Goal: Information Seeking & Learning: Compare options

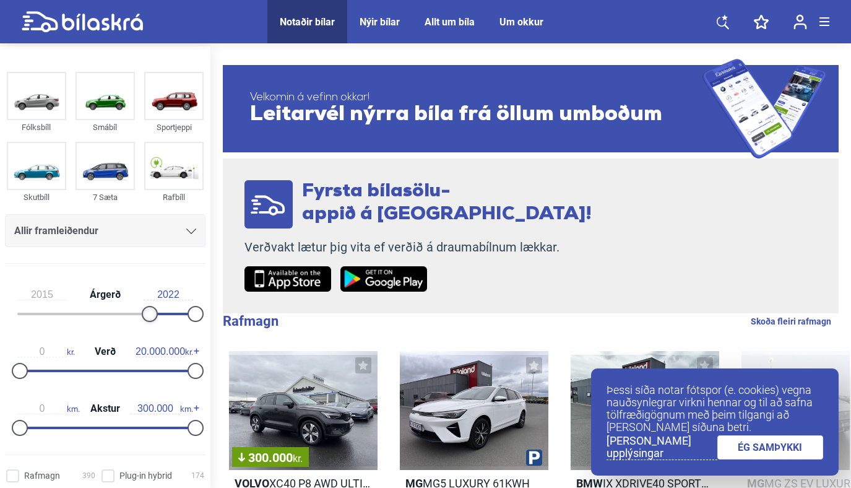
type input "2014"
drag, startPoint x: 24, startPoint y: 309, endPoint x: 138, endPoint y: 315, distance: 114.6
click at [138, 315] on div at bounding box center [134, 314] width 16 height 16
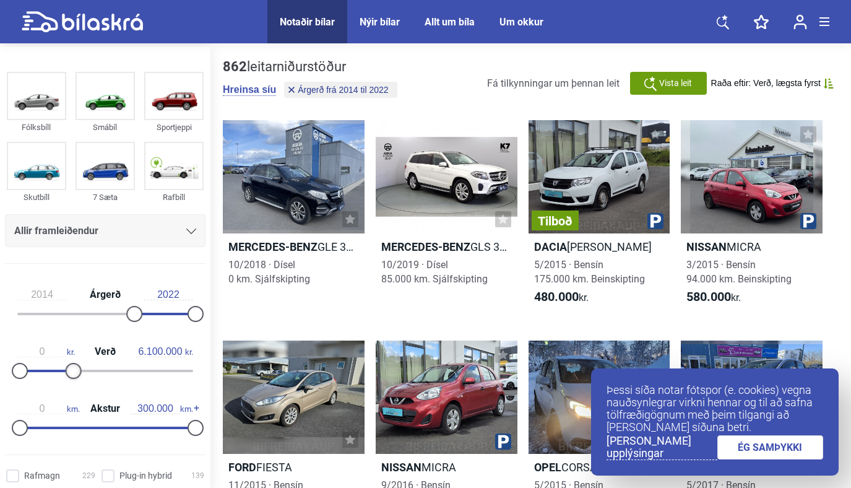
type input "6.000.000"
drag, startPoint x: 192, startPoint y: 369, endPoint x: 72, endPoint y: 360, distance: 120.4
click at [72, 360] on div "0 kr. Verð 6.000.000 kr." at bounding box center [105, 358] width 200 height 57
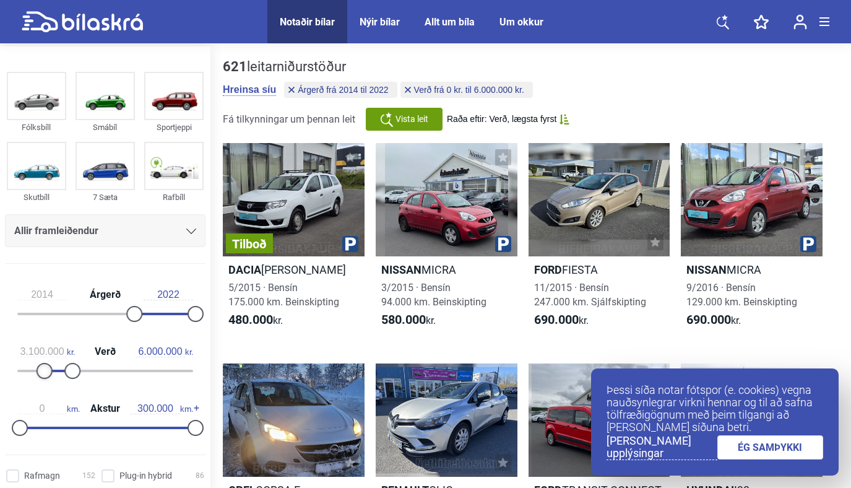
type input "3.200.000"
drag, startPoint x: 20, startPoint y: 372, endPoint x: 48, endPoint y: 377, distance: 28.3
click at [48, 377] on div at bounding box center [48, 371] width 16 height 16
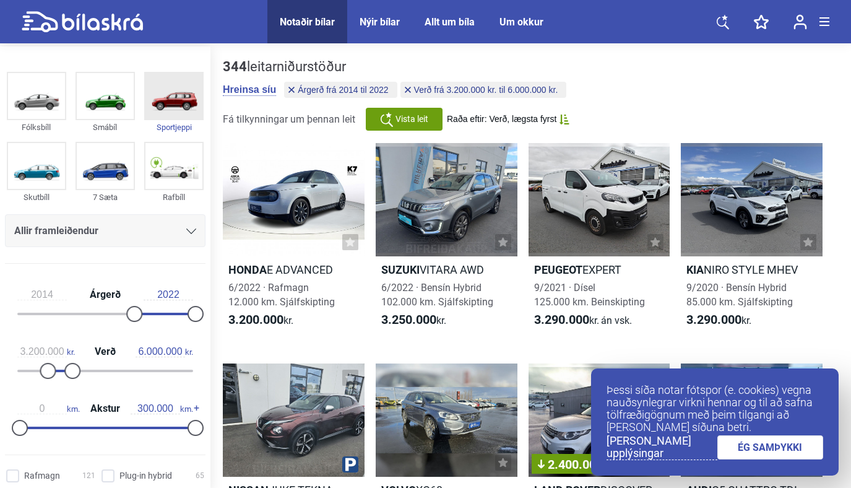
click at [178, 128] on div "Sportjeppi" at bounding box center [173, 127] width 59 height 14
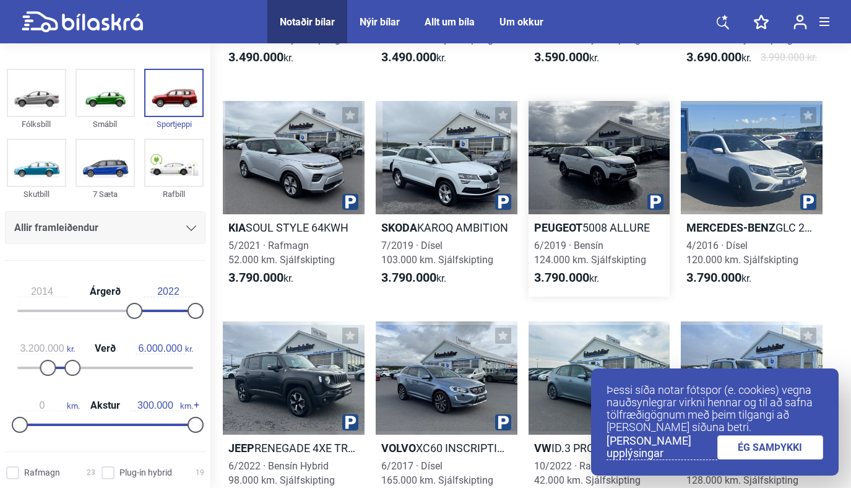
scroll to position [484, 0]
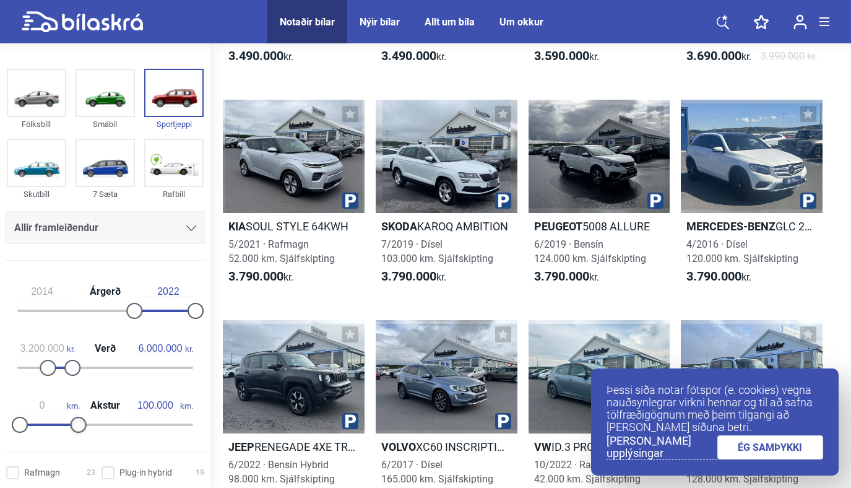
type input "90.000"
drag, startPoint x: 186, startPoint y: 424, endPoint x: 67, endPoint y: 421, distance: 119.4
click at [67, 421] on div at bounding box center [72, 424] width 16 height 16
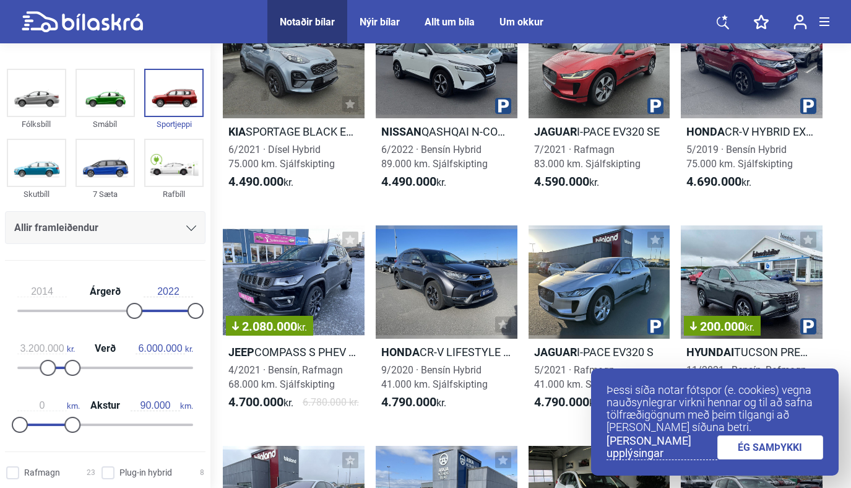
scroll to position [801, 0]
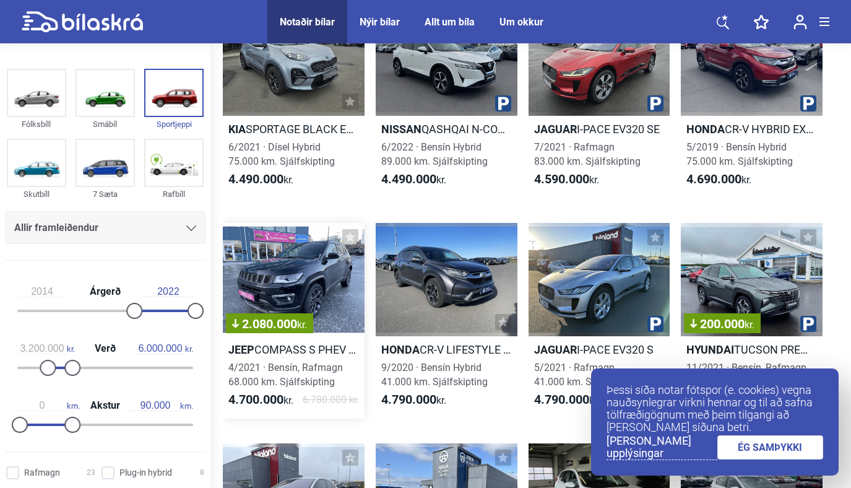
click at [270, 319] on span "2.080.000 kr." at bounding box center [269, 323] width 75 height 12
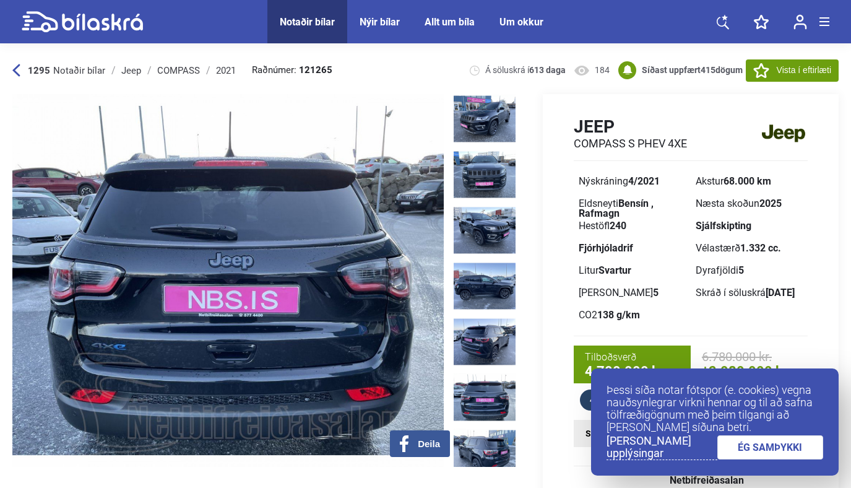
click at [770, 442] on link "ÉG SAMÞYKKI" at bounding box center [770, 447] width 106 height 24
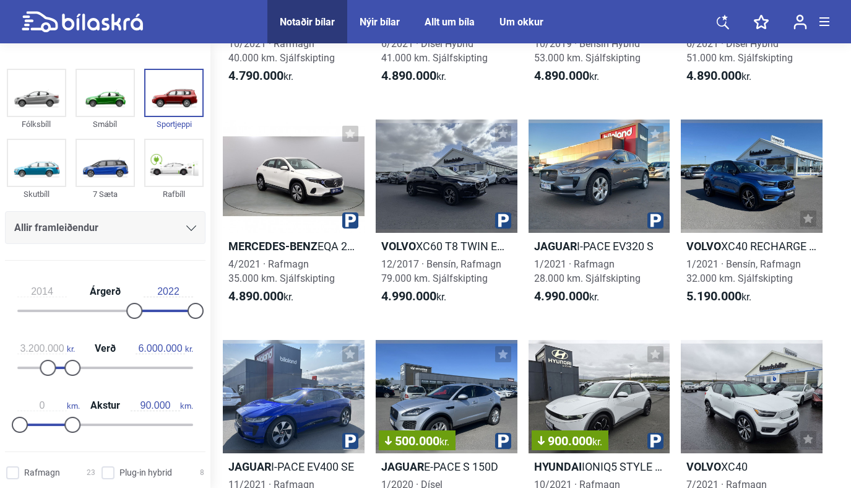
scroll to position [1346, 0]
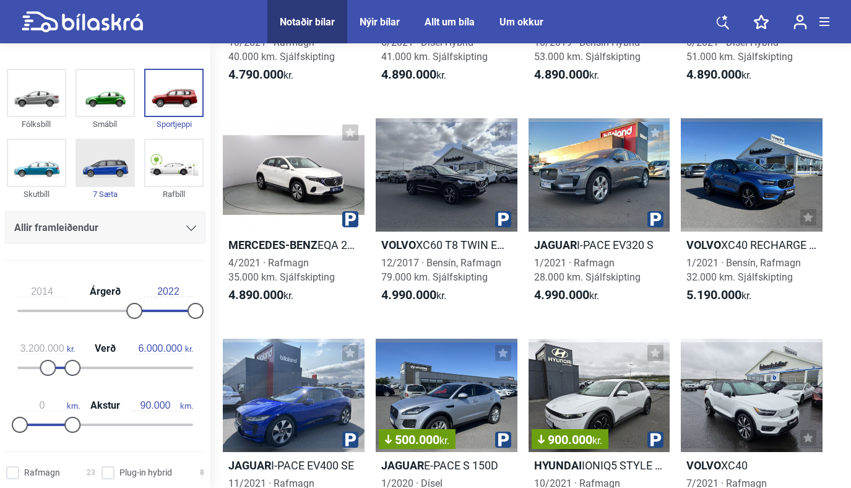
click at [100, 176] on img at bounding box center [105, 163] width 57 height 46
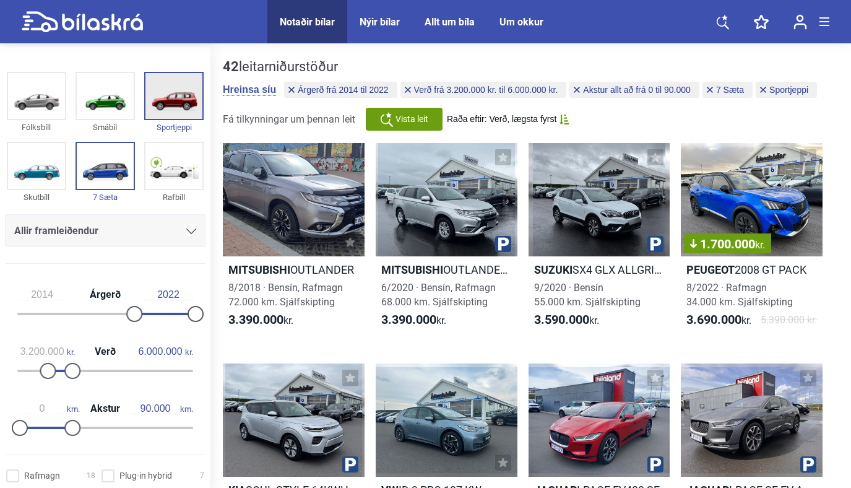
click at [169, 108] on img at bounding box center [173, 96] width 57 height 46
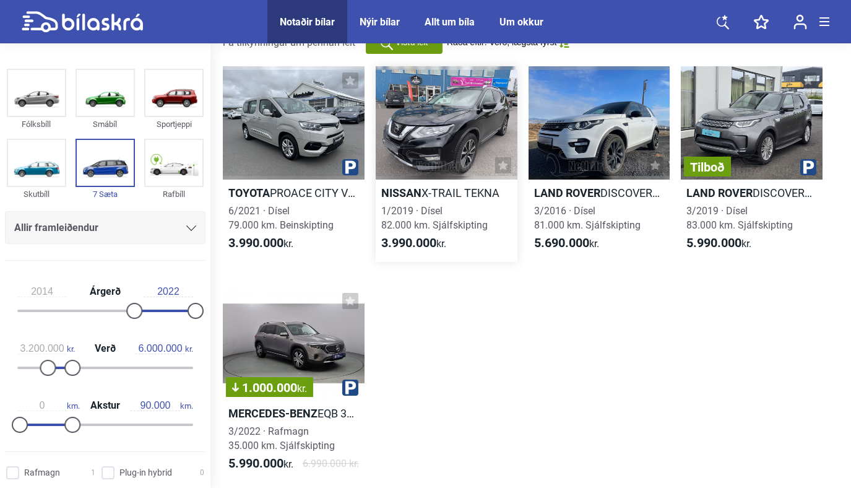
scroll to position [80, 0]
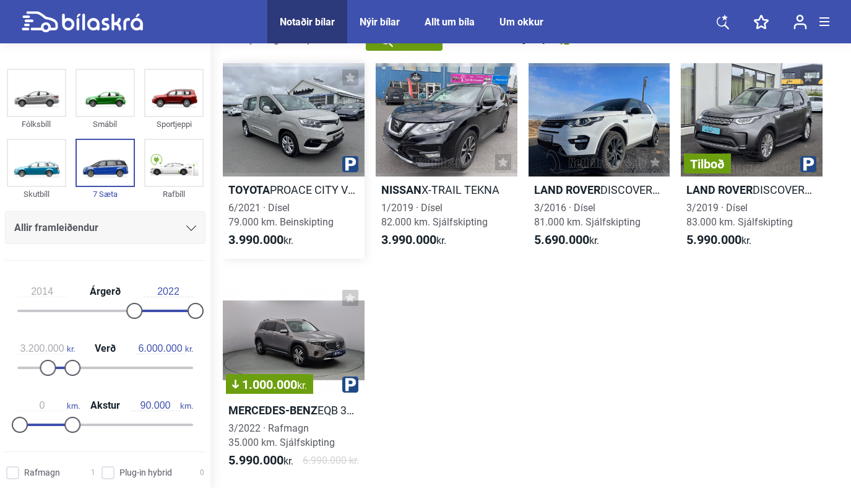
click at [306, 193] on h2 "Toyota PROACE CITY VERSO" at bounding box center [294, 190] width 142 height 14
click at [742, 186] on b "Land Rover" at bounding box center [719, 189] width 66 height 13
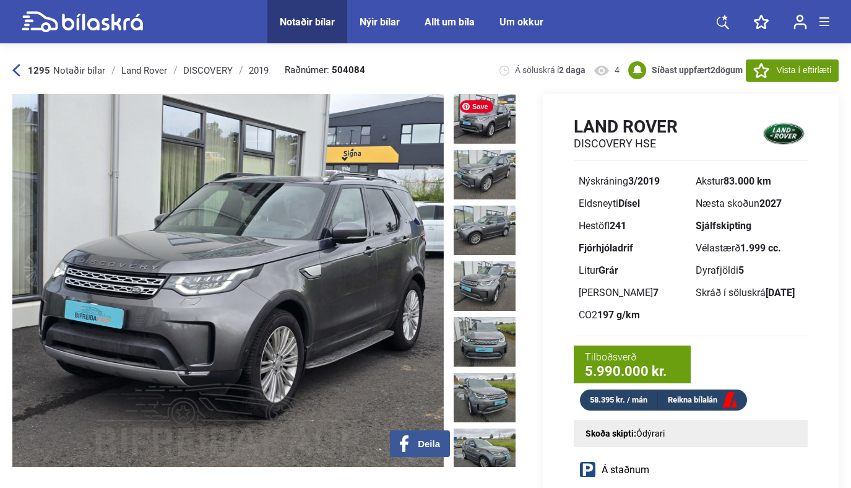
click at [481, 114] on img at bounding box center [485, 118] width 62 height 49
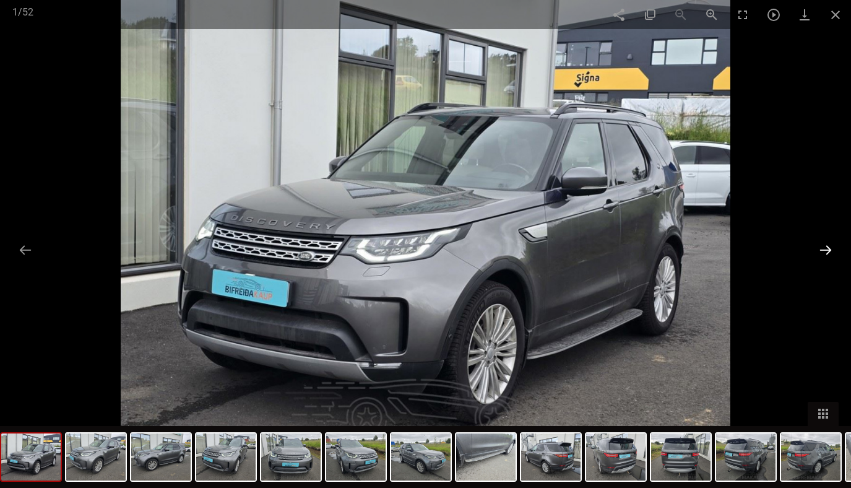
click at [830, 244] on button at bounding box center [825, 250] width 26 height 24
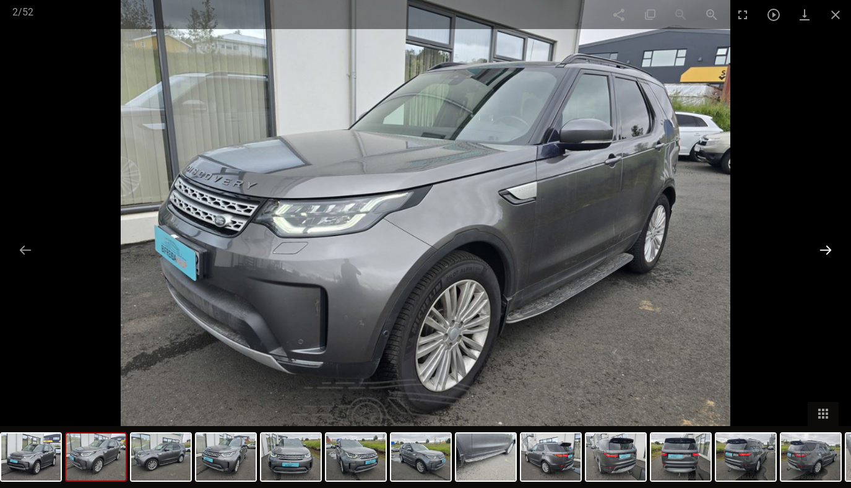
click at [830, 244] on button at bounding box center [825, 250] width 26 height 24
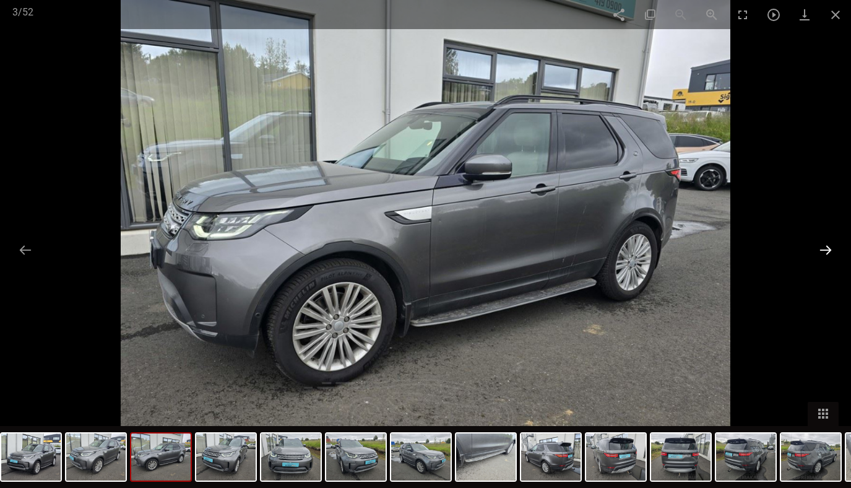
click at [830, 244] on button at bounding box center [825, 250] width 26 height 24
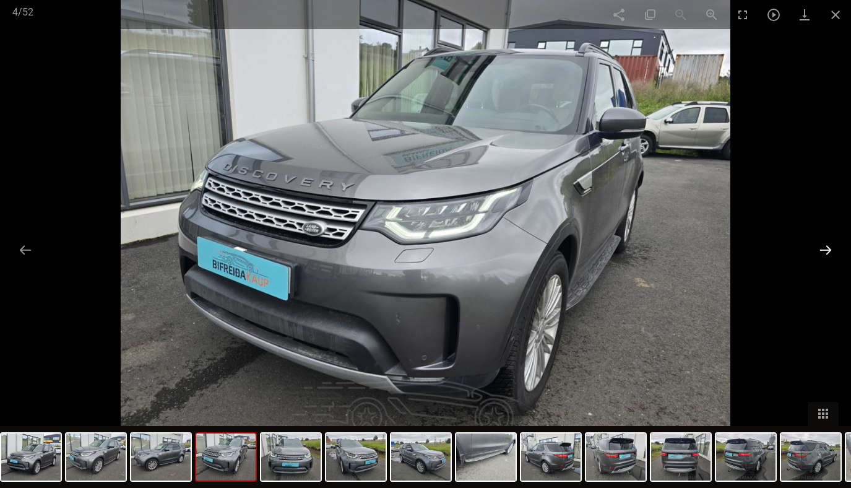
click at [830, 244] on button at bounding box center [825, 250] width 26 height 24
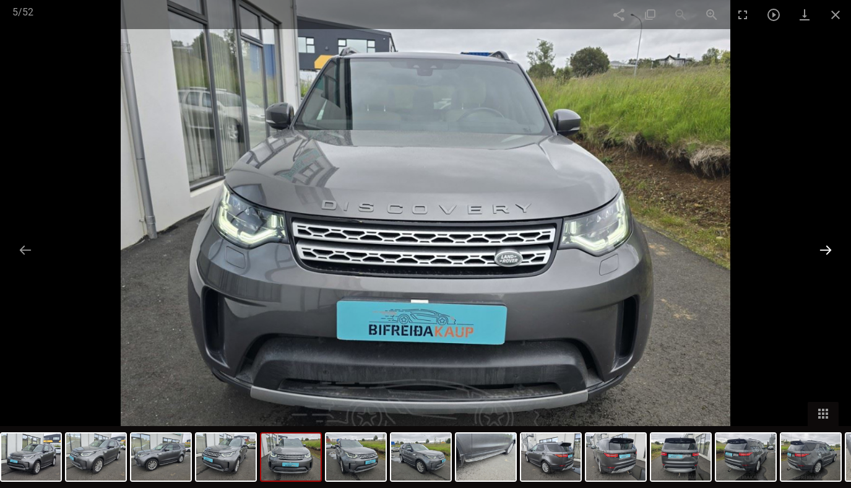
click at [830, 244] on button at bounding box center [825, 250] width 26 height 24
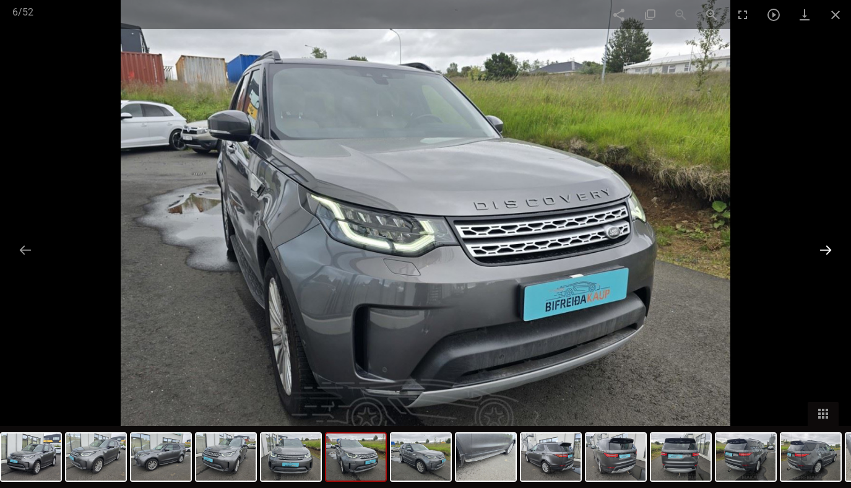
click at [830, 244] on button at bounding box center [825, 250] width 26 height 24
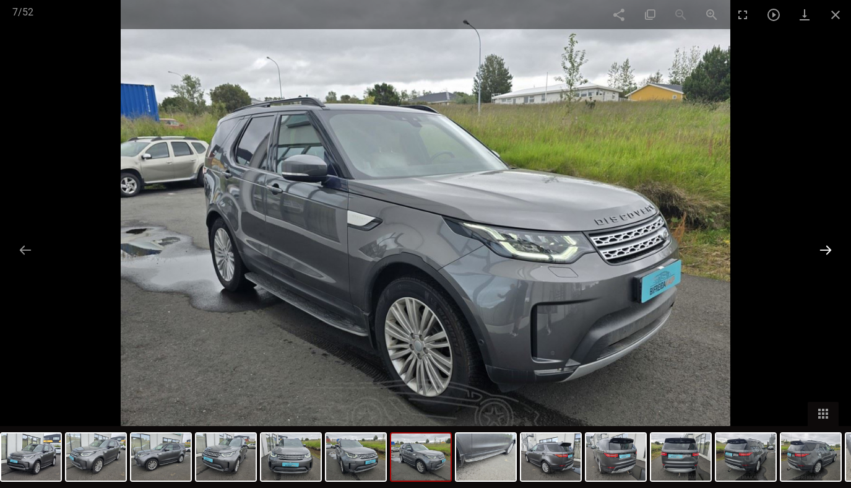
click at [830, 244] on button at bounding box center [825, 250] width 26 height 24
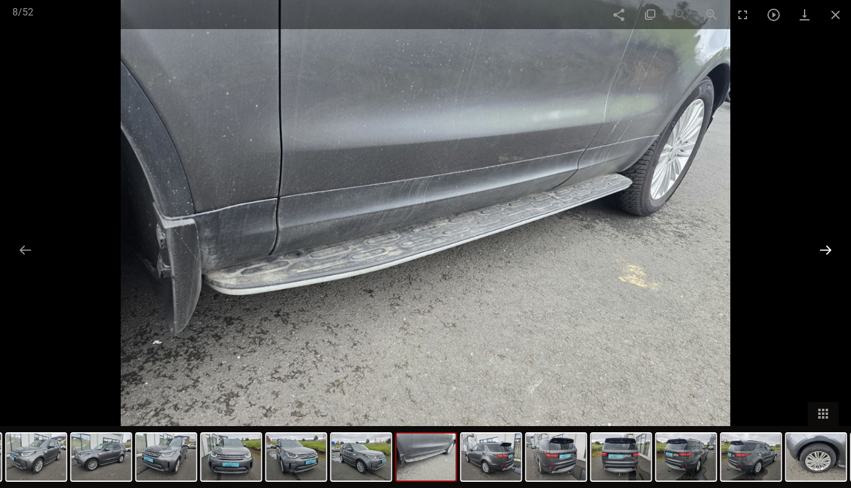
click at [830, 244] on button at bounding box center [825, 250] width 26 height 24
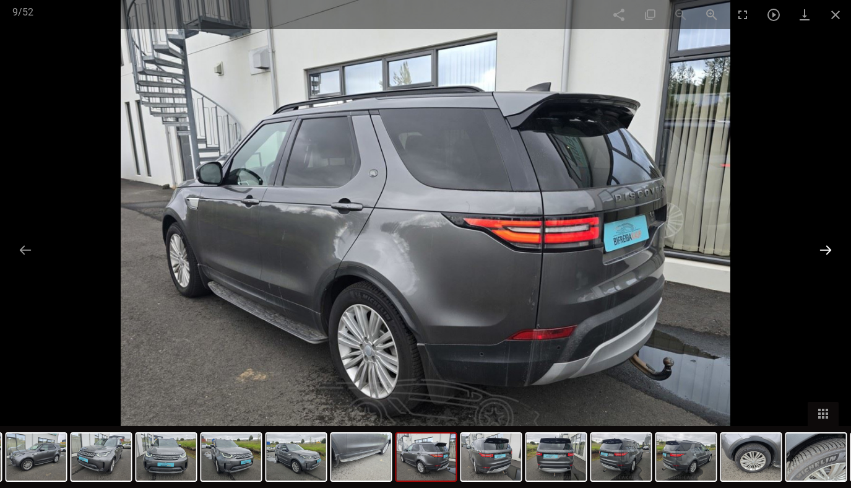
click at [830, 244] on button at bounding box center [825, 250] width 26 height 24
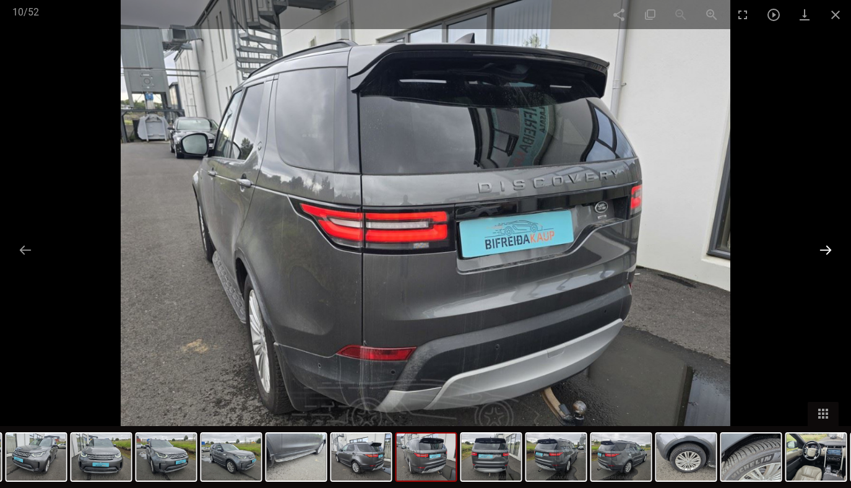
click at [830, 244] on button at bounding box center [825, 250] width 26 height 24
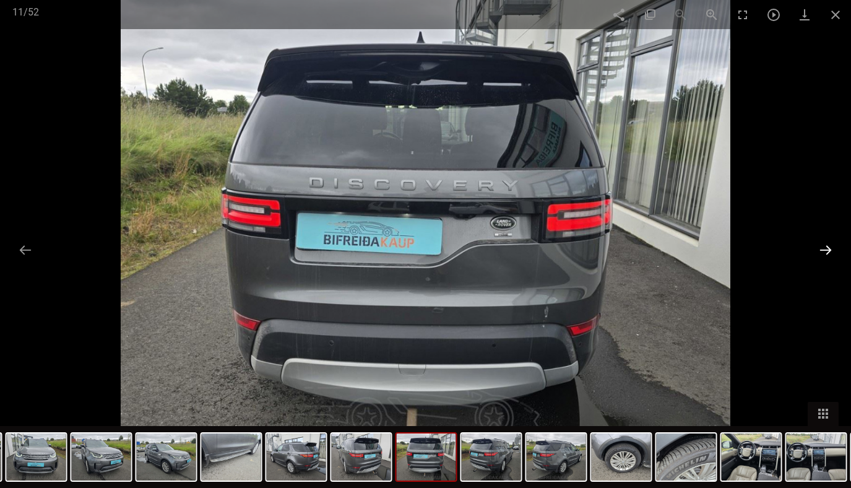
click at [830, 244] on button at bounding box center [825, 250] width 26 height 24
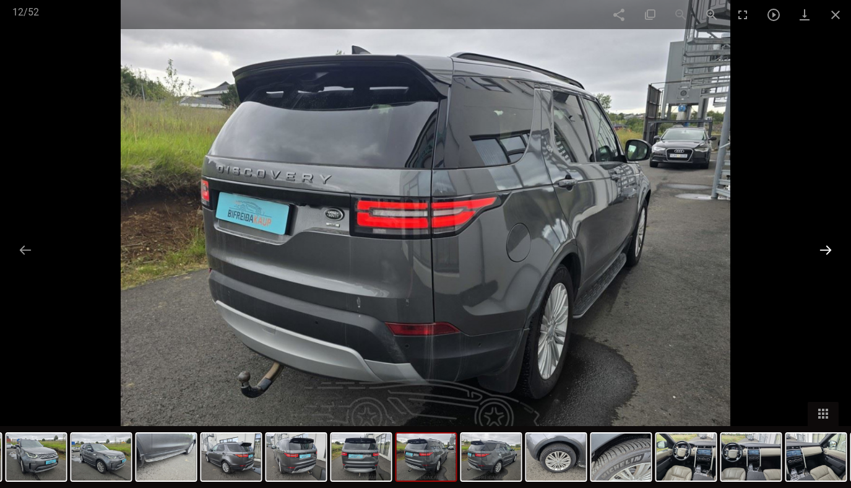
click at [830, 244] on button at bounding box center [825, 250] width 26 height 24
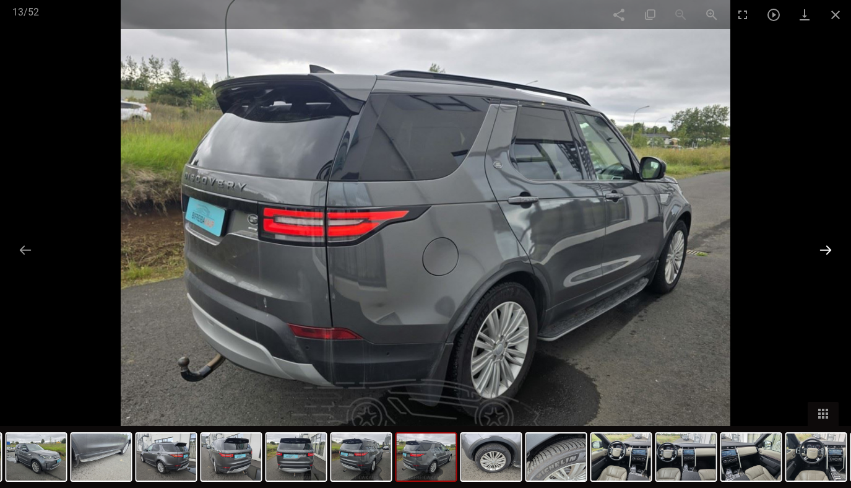
click at [830, 244] on button at bounding box center [825, 250] width 26 height 24
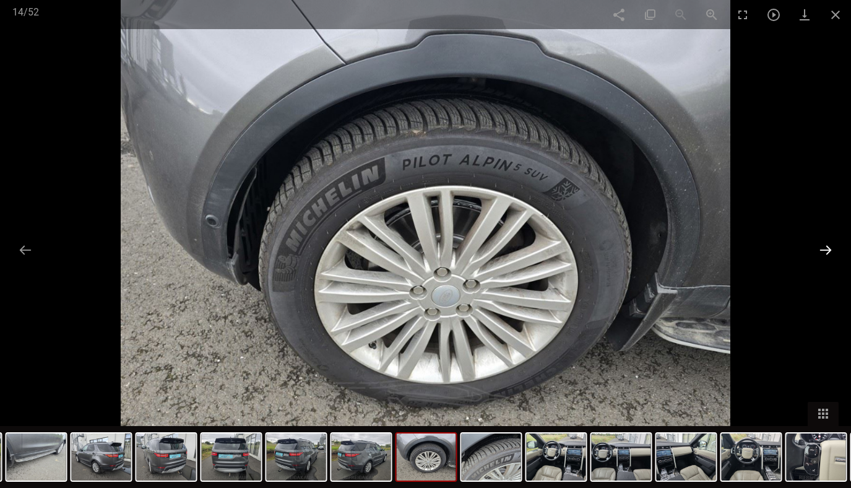
click at [830, 244] on button at bounding box center [825, 250] width 26 height 24
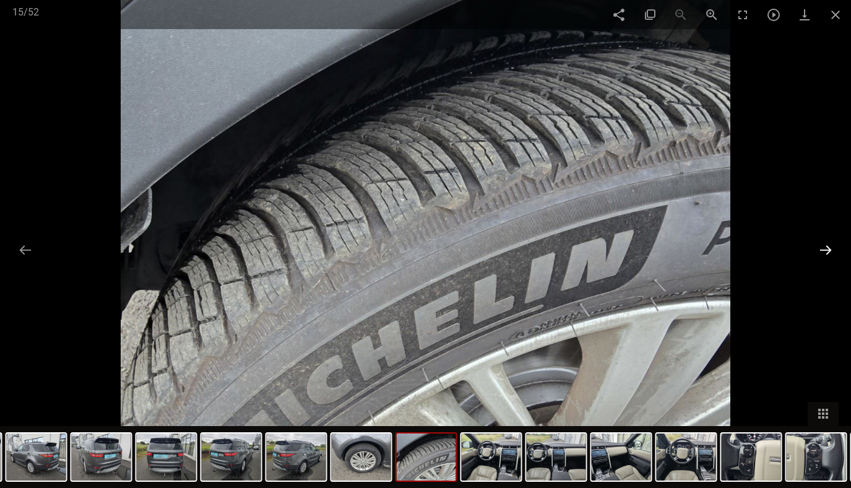
click at [830, 244] on button at bounding box center [825, 250] width 26 height 24
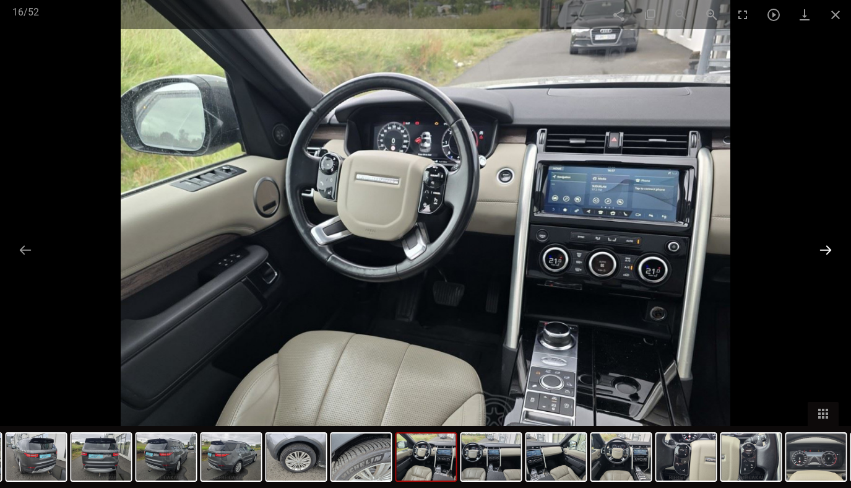
click at [830, 244] on button at bounding box center [825, 250] width 26 height 24
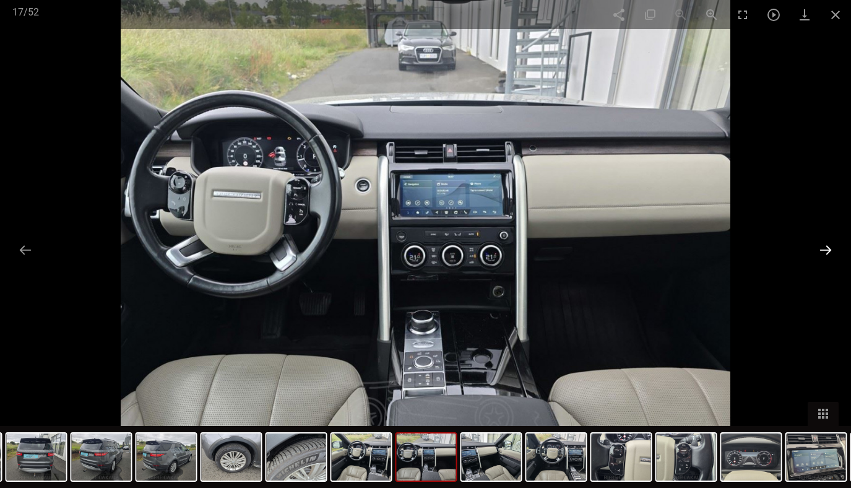
click at [830, 244] on button at bounding box center [825, 250] width 26 height 24
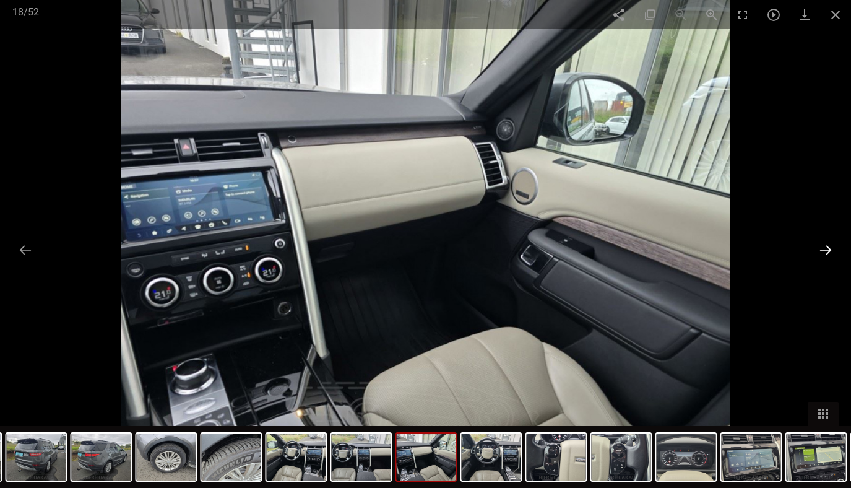
click at [830, 244] on button at bounding box center [825, 250] width 26 height 24
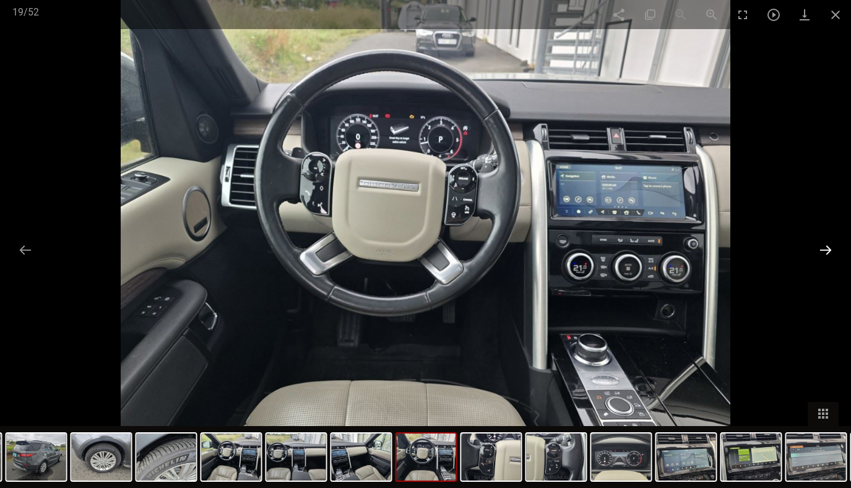
click at [830, 244] on button at bounding box center [825, 250] width 26 height 24
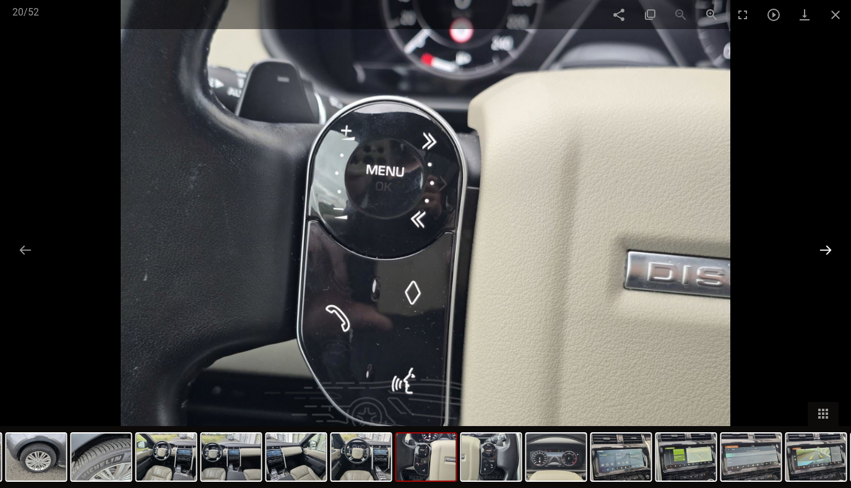
click at [830, 244] on button at bounding box center [825, 250] width 26 height 24
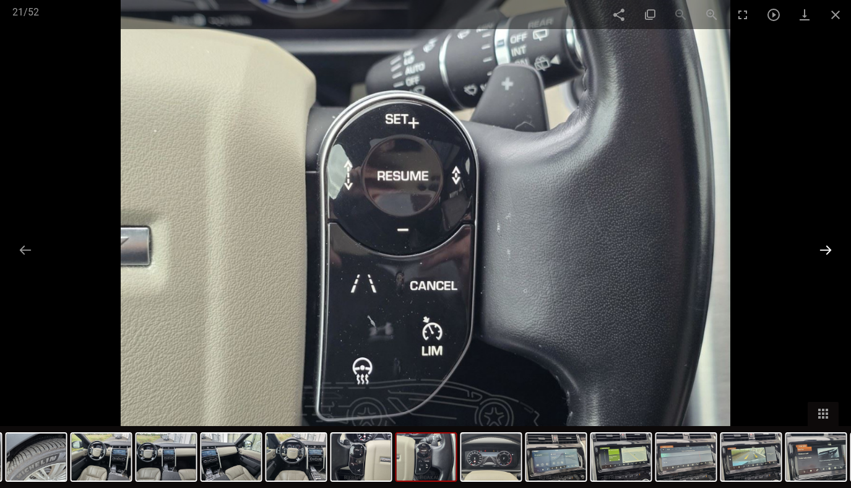
click at [830, 244] on button at bounding box center [825, 250] width 26 height 24
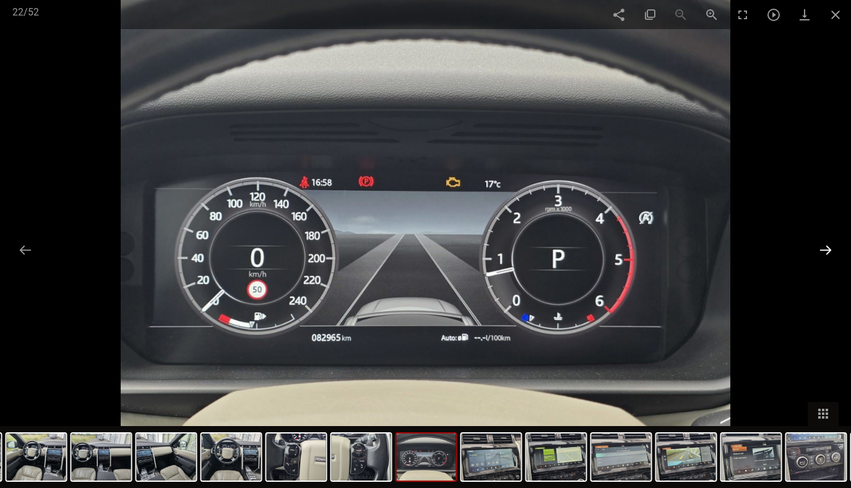
click at [830, 244] on button at bounding box center [825, 250] width 26 height 24
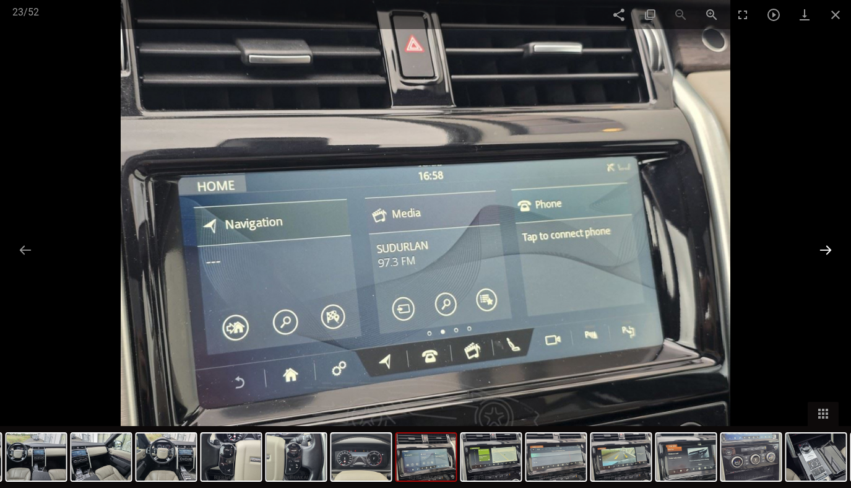
click at [829, 244] on button at bounding box center [825, 250] width 26 height 24
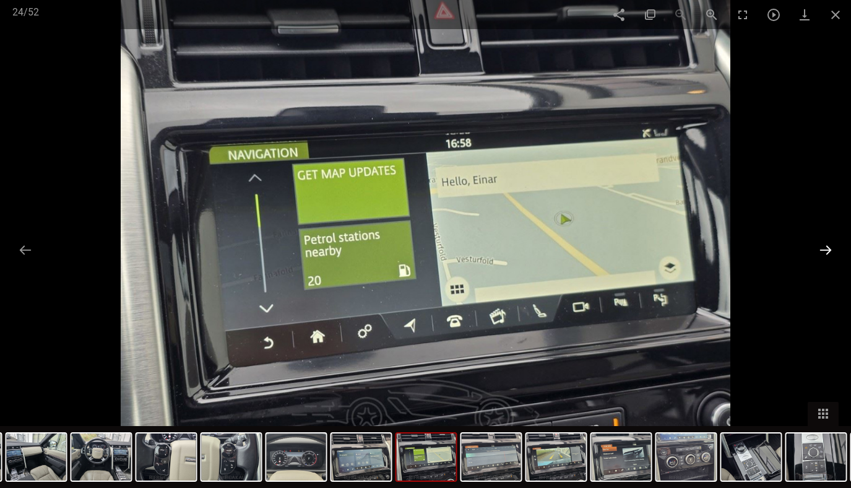
click at [829, 244] on button at bounding box center [825, 250] width 26 height 24
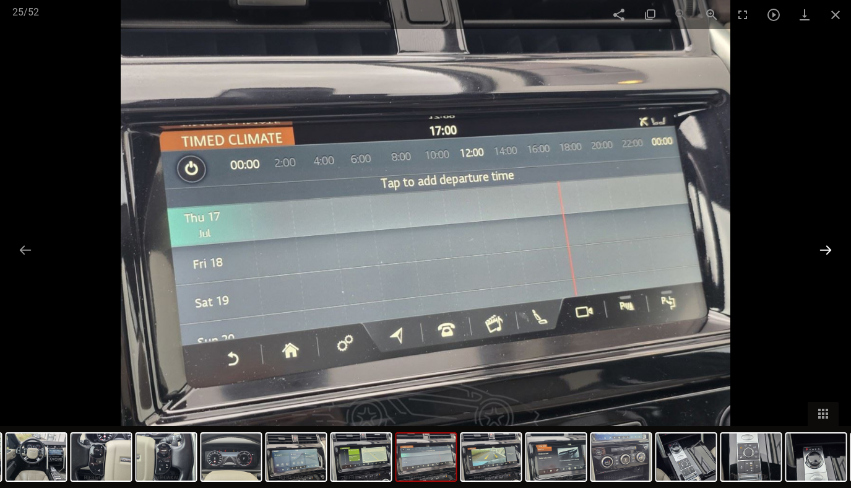
click at [829, 244] on button at bounding box center [825, 250] width 26 height 24
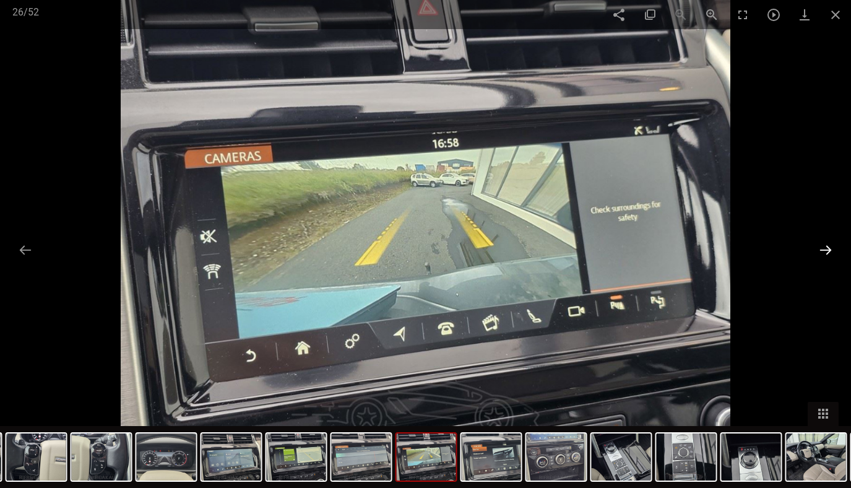
click at [829, 244] on button at bounding box center [825, 250] width 26 height 24
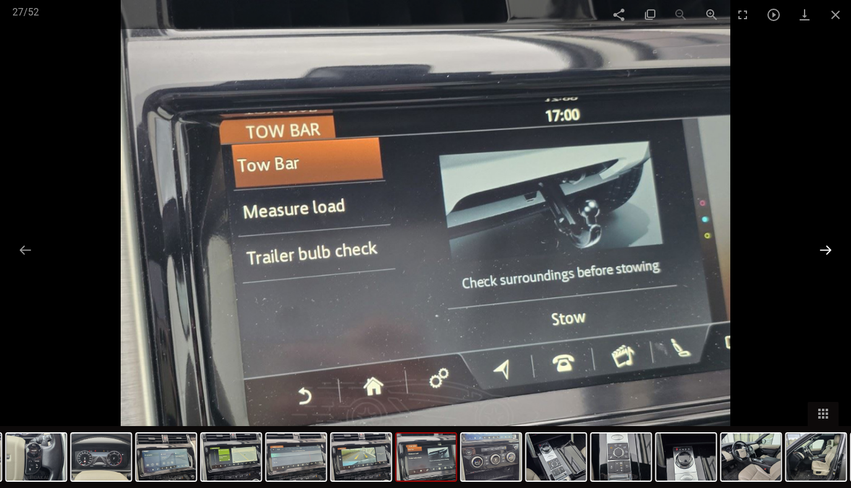
click at [828, 244] on button at bounding box center [825, 250] width 26 height 24
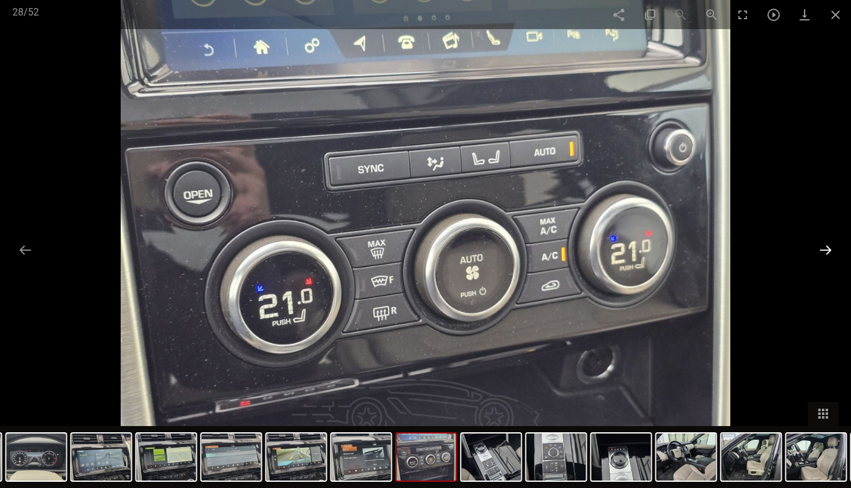
click at [828, 244] on button at bounding box center [825, 250] width 26 height 24
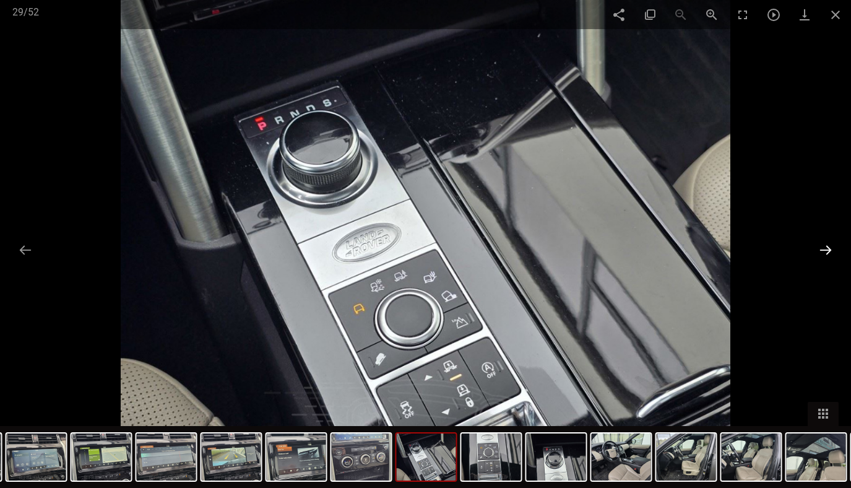
click at [828, 244] on button at bounding box center [825, 250] width 26 height 24
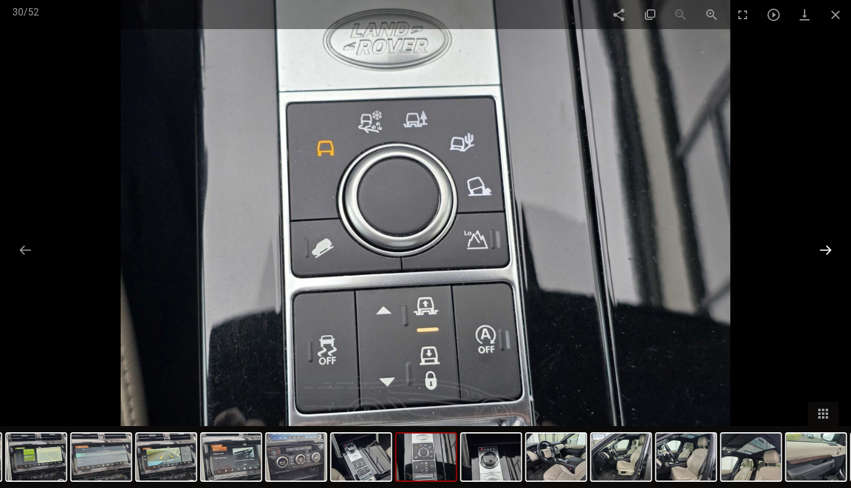
click at [828, 244] on button at bounding box center [825, 250] width 26 height 24
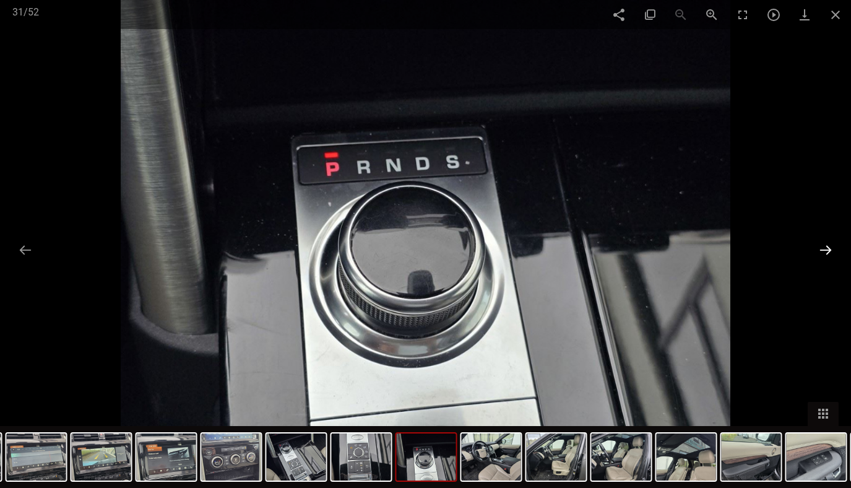
click at [828, 243] on button at bounding box center [825, 250] width 26 height 24
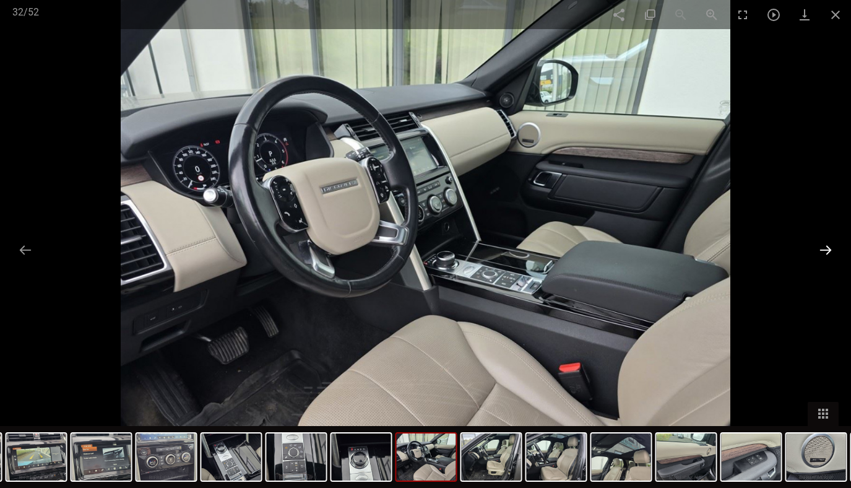
click at [828, 243] on button at bounding box center [825, 250] width 26 height 24
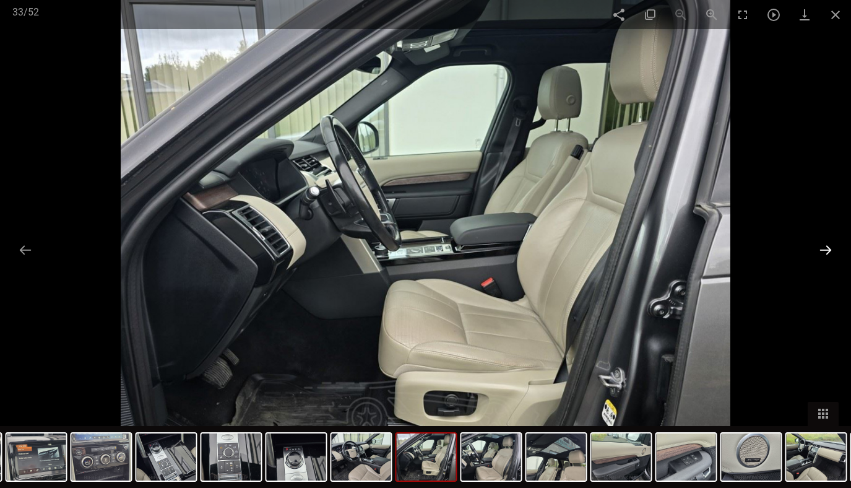
click at [828, 243] on button at bounding box center [825, 250] width 26 height 24
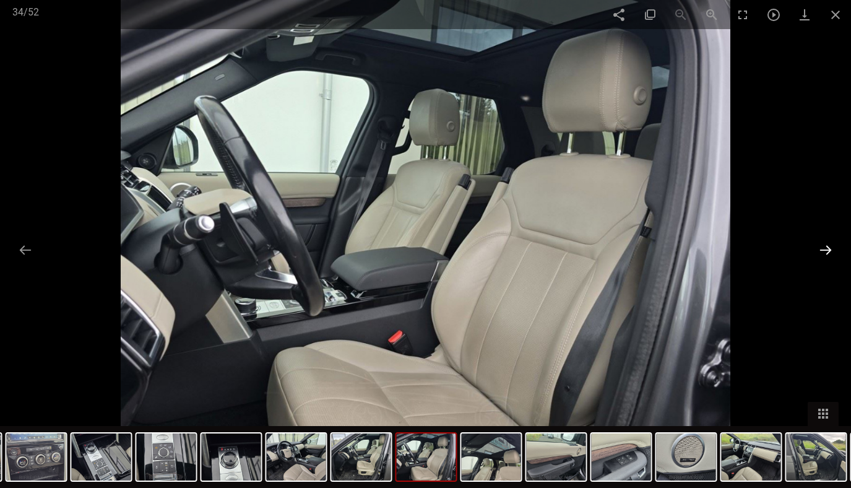
click at [827, 243] on button at bounding box center [825, 250] width 26 height 24
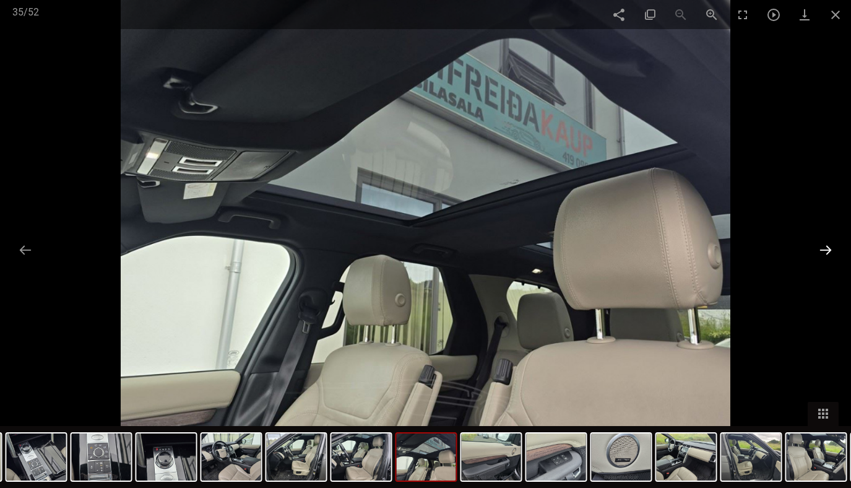
click at [827, 243] on button at bounding box center [825, 250] width 26 height 24
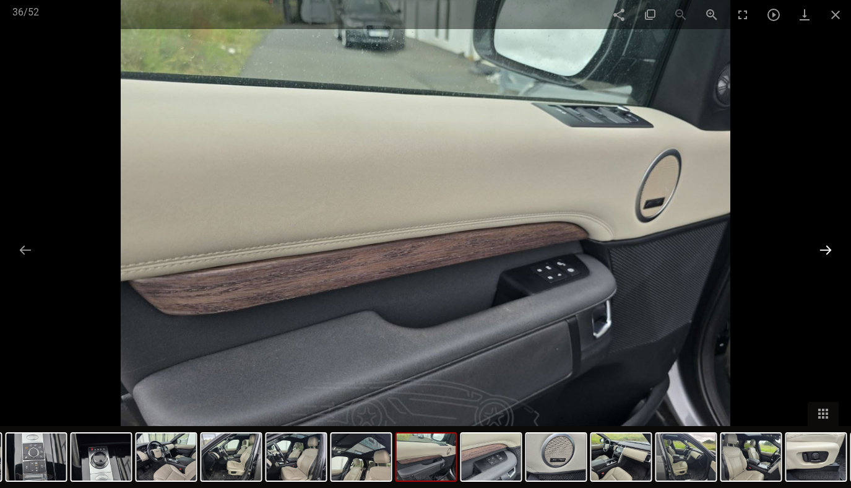
click at [827, 243] on button at bounding box center [825, 250] width 26 height 24
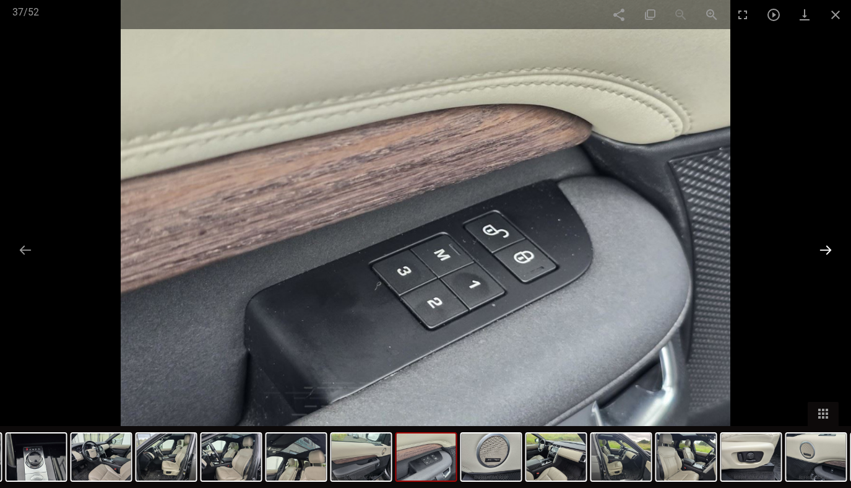
click at [827, 243] on button at bounding box center [825, 250] width 26 height 24
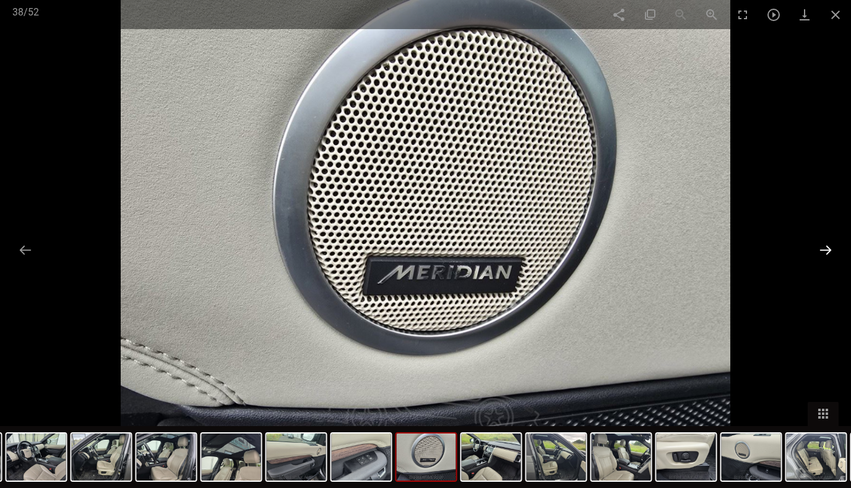
click at [827, 243] on button at bounding box center [825, 250] width 26 height 24
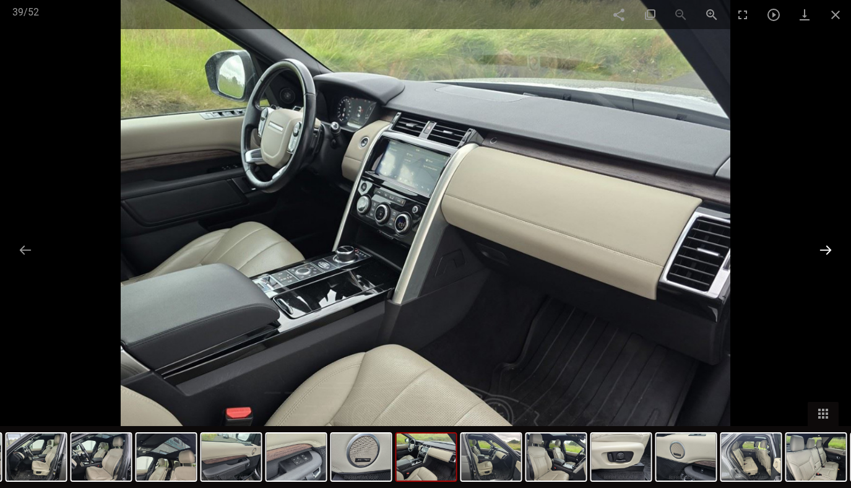
click at [827, 243] on button at bounding box center [825, 250] width 26 height 24
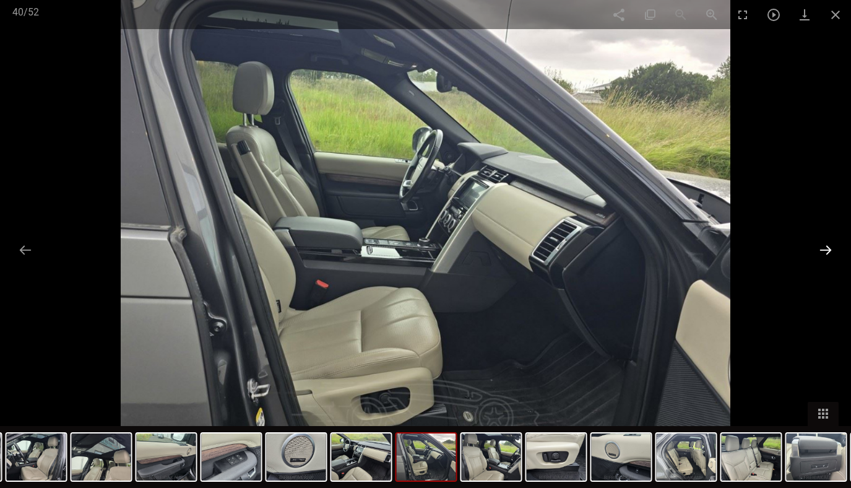
click at [827, 243] on button at bounding box center [825, 250] width 26 height 24
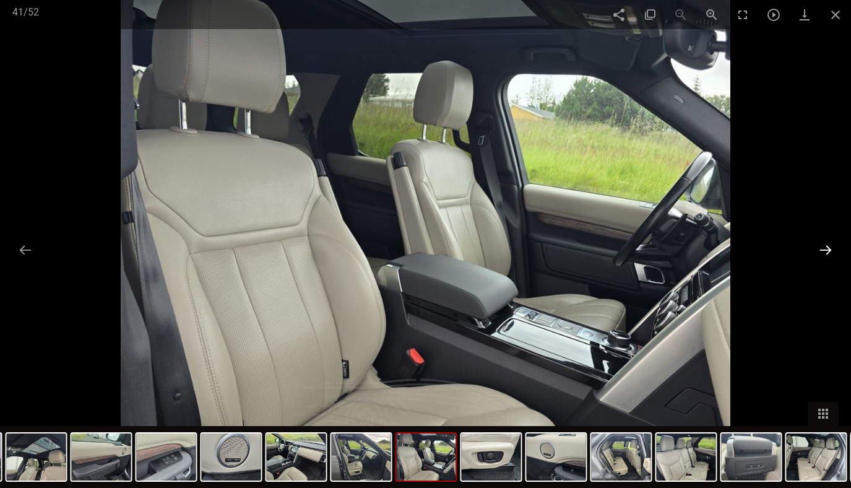
click at [826, 243] on button at bounding box center [825, 250] width 26 height 24
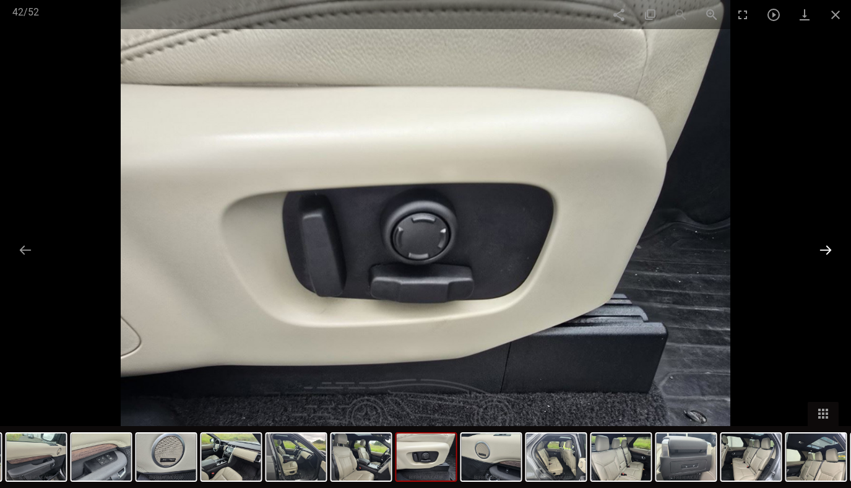
click at [826, 243] on button at bounding box center [825, 250] width 26 height 24
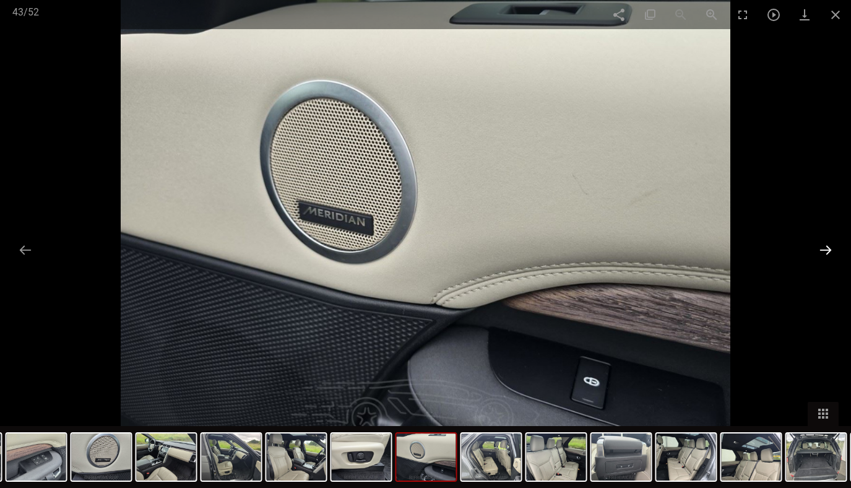
click at [826, 243] on button at bounding box center [825, 250] width 26 height 24
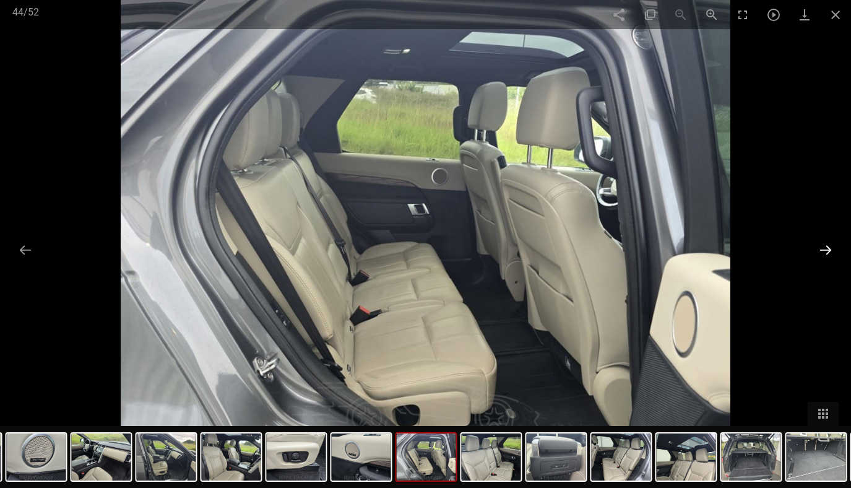
click at [826, 243] on button at bounding box center [825, 250] width 26 height 24
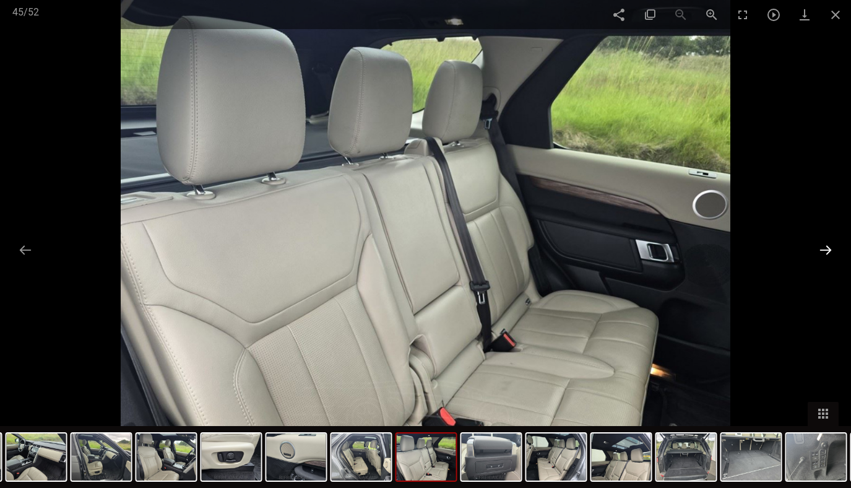
click at [826, 243] on button at bounding box center [825, 250] width 26 height 24
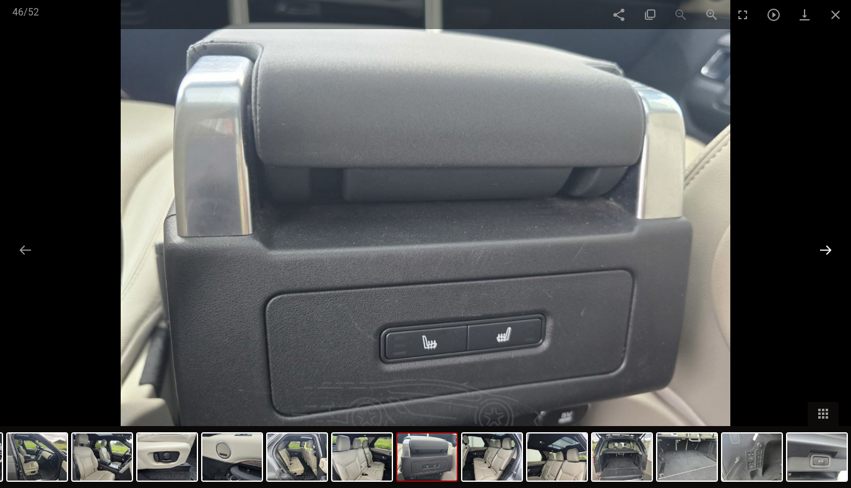
click at [826, 243] on button at bounding box center [825, 250] width 26 height 24
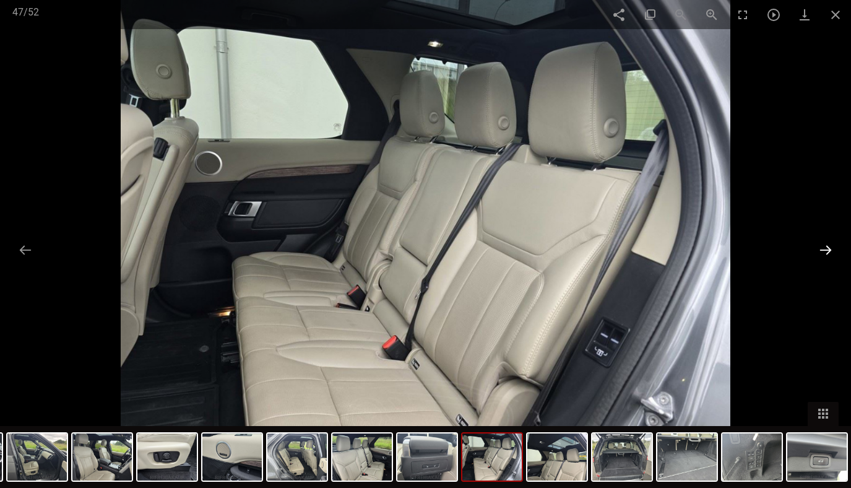
click at [826, 243] on button at bounding box center [825, 250] width 26 height 24
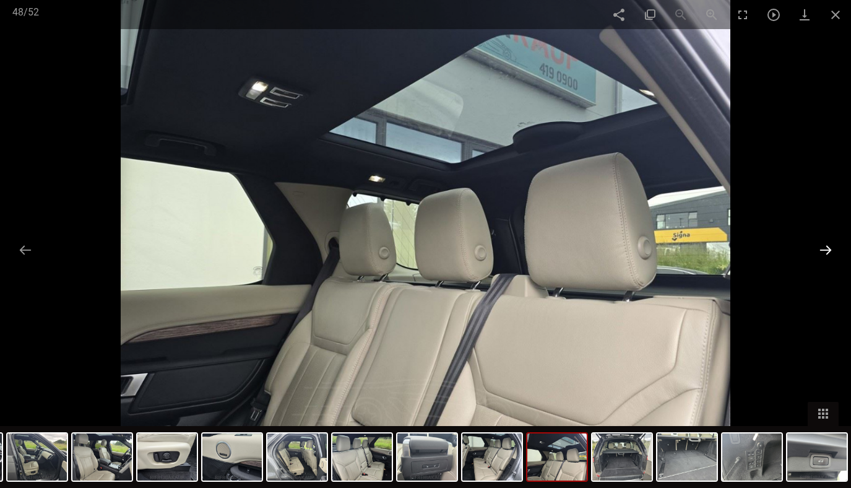
click at [826, 243] on button at bounding box center [825, 250] width 26 height 24
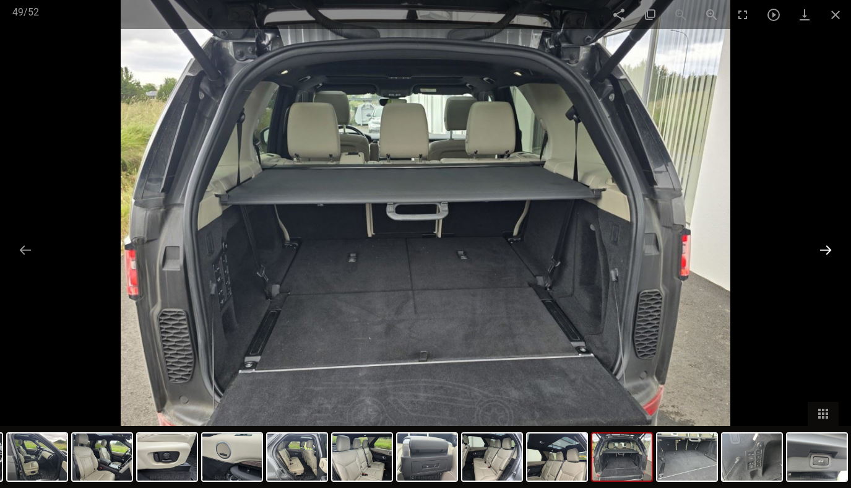
click at [826, 243] on button at bounding box center [825, 250] width 26 height 24
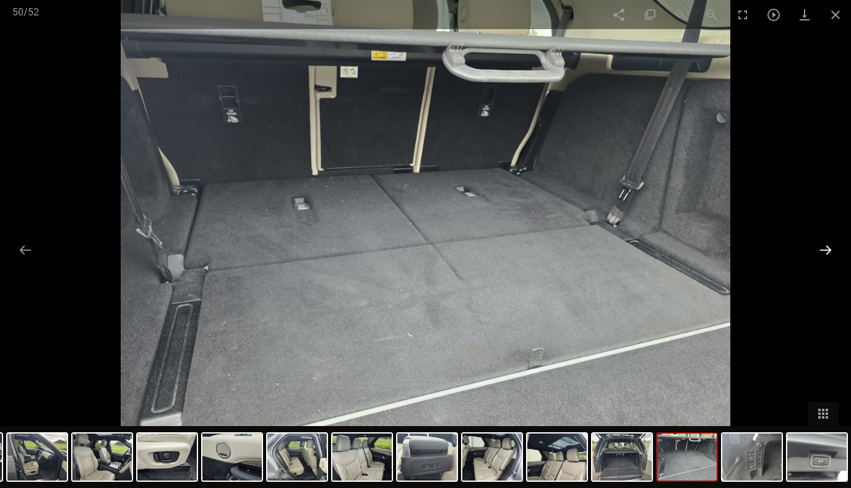
click at [826, 243] on button at bounding box center [825, 250] width 26 height 24
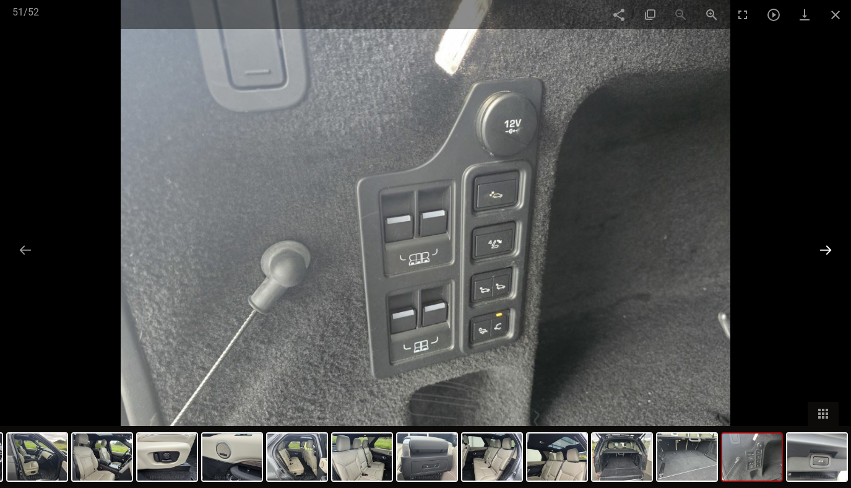
click at [826, 243] on button at bounding box center [825, 250] width 26 height 24
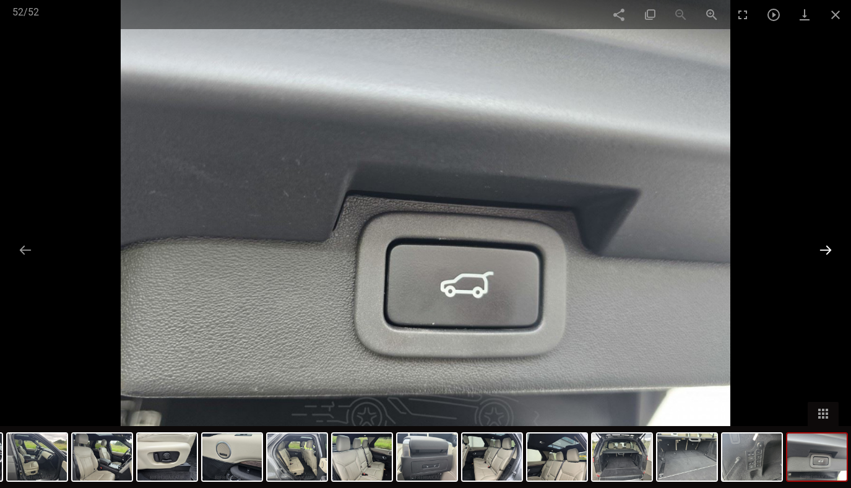
click at [826, 243] on button at bounding box center [825, 250] width 26 height 24
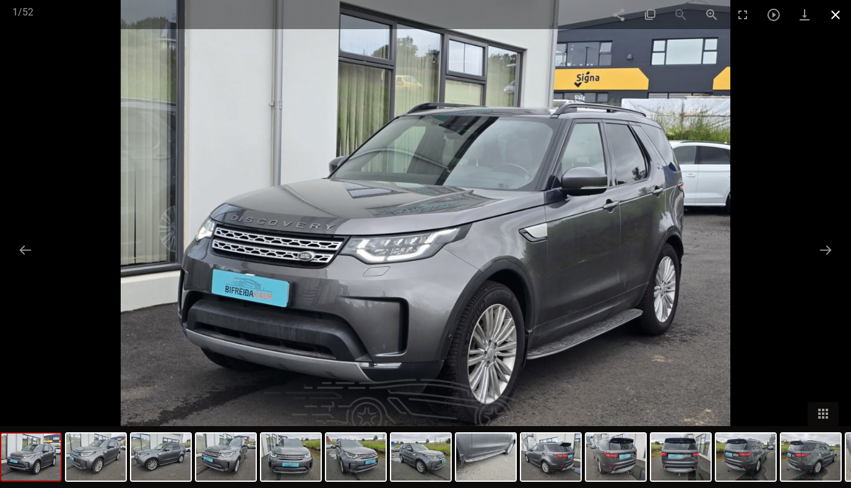
click at [832, 14] on span at bounding box center [835, 14] width 31 height 29
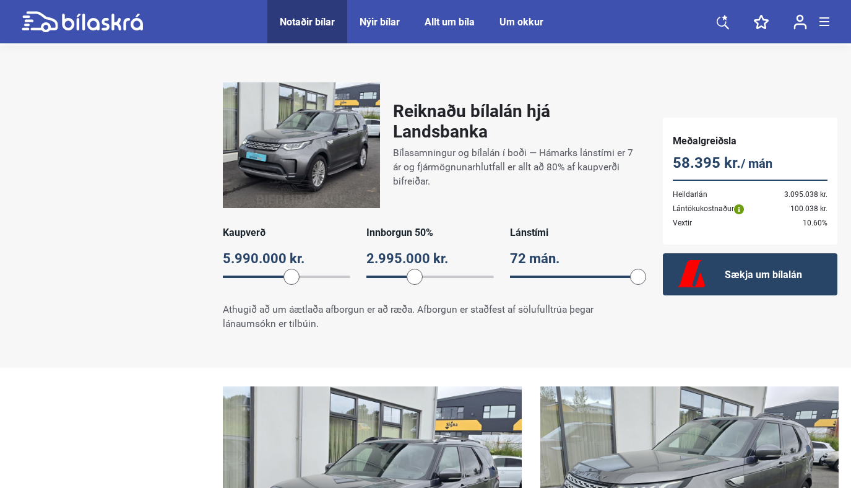
scroll to position [918, 0]
